Goal: Information Seeking & Learning: Learn about a topic

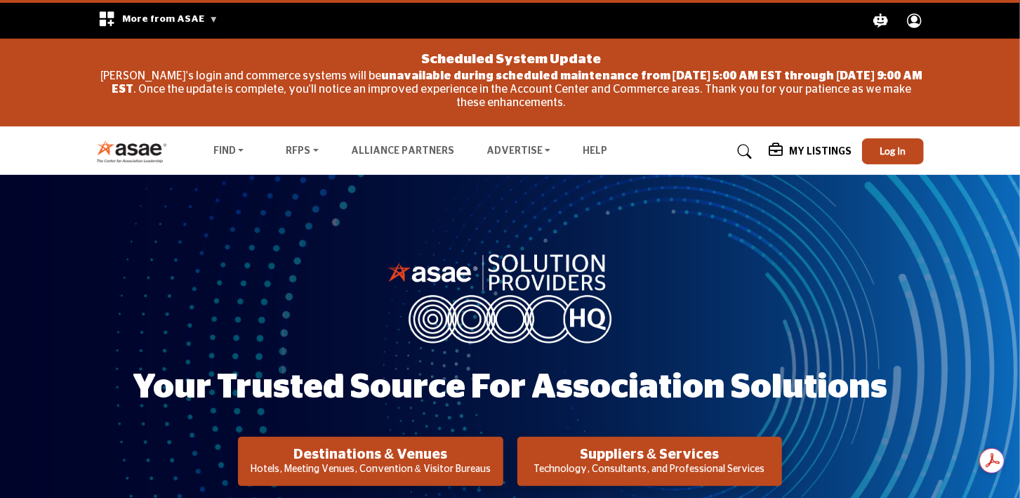
click at [669, 467] on p "Technology, Consultants, and Professional Services" at bounding box center [649, 469] width 256 height 14
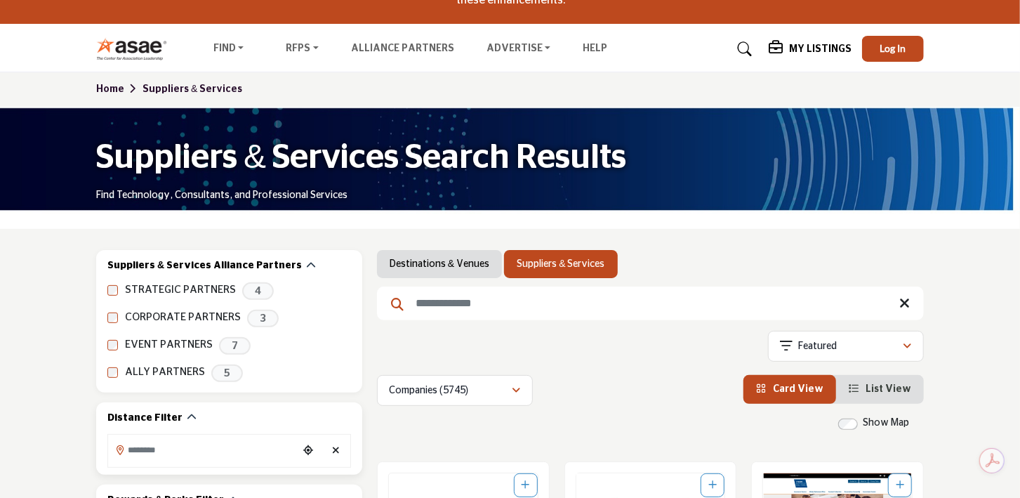
scroll to position [140, 0]
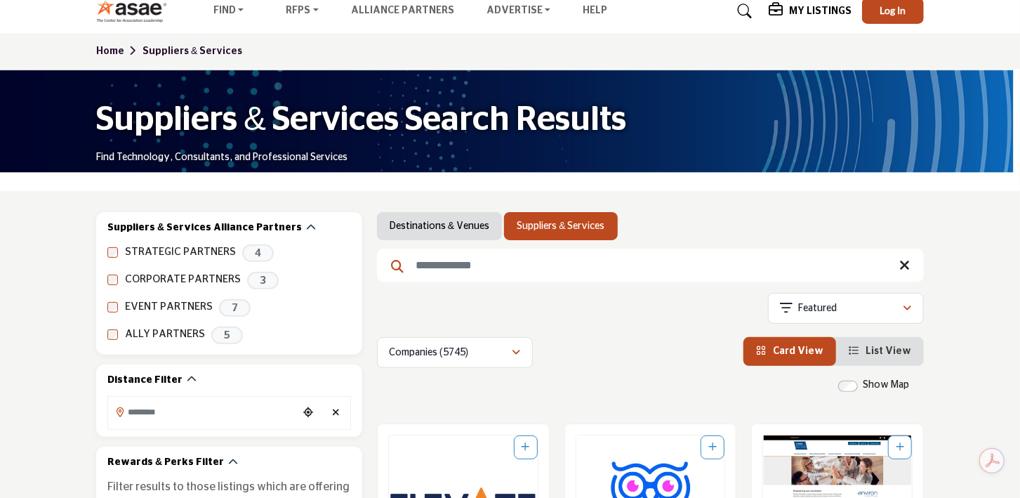
click at [511, 273] on input "Search Keyword" at bounding box center [650, 265] width 547 height 34
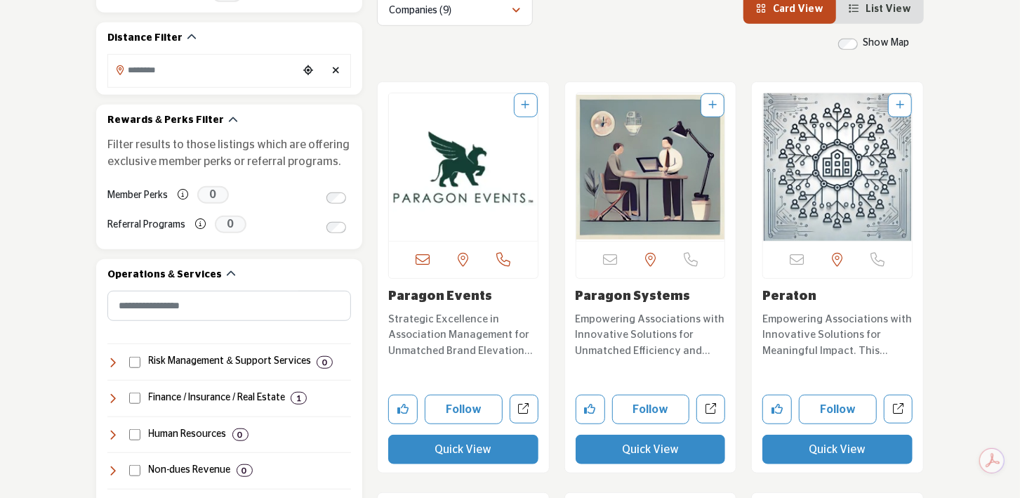
scroll to position [491, 0]
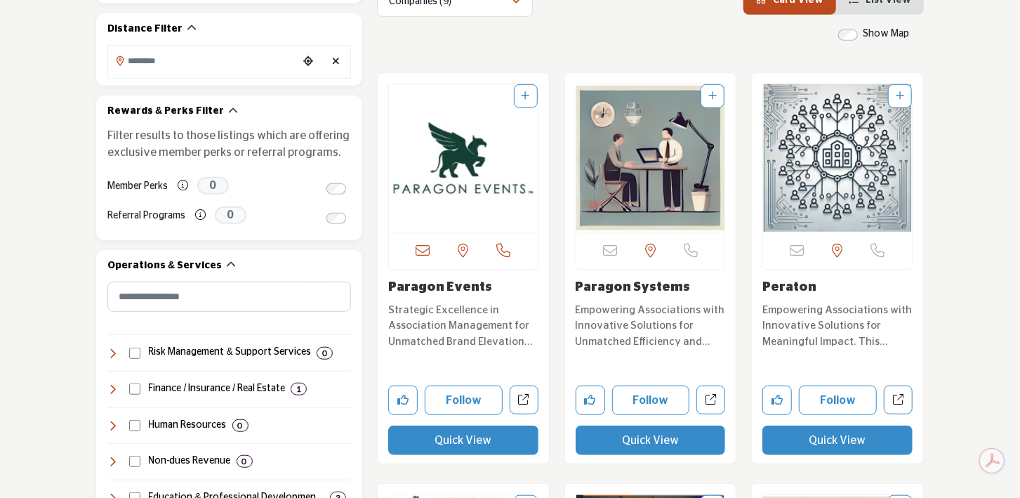
type input "*******"
click at [463, 312] on p "Strategic Excellence in Association Management for Unmatched Brand Elevation Op…" at bounding box center [463, 326] width 150 height 48
